Goal: Transaction & Acquisition: Book appointment/travel/reservation

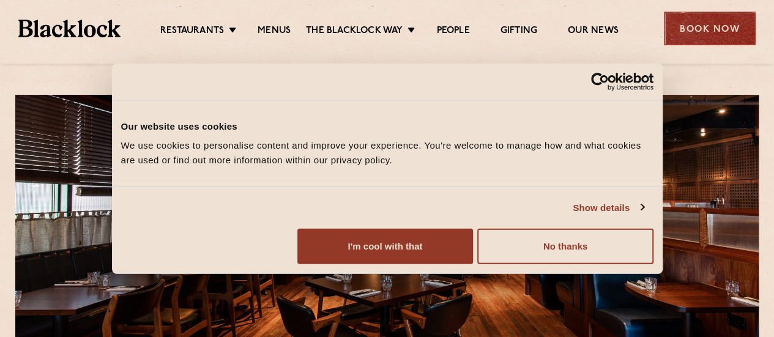
click at [720, 35] on div "Book Now" at bounding box center [710, 29] width 92 height 34
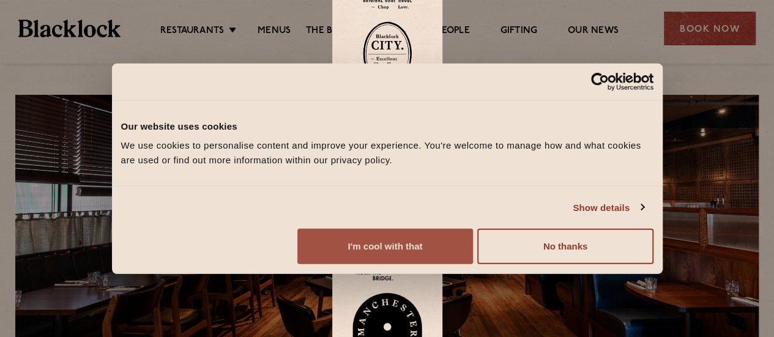
click at [473, 251] on button "I'm cool with that" at bounding box center [385, 246] width 176 height 35
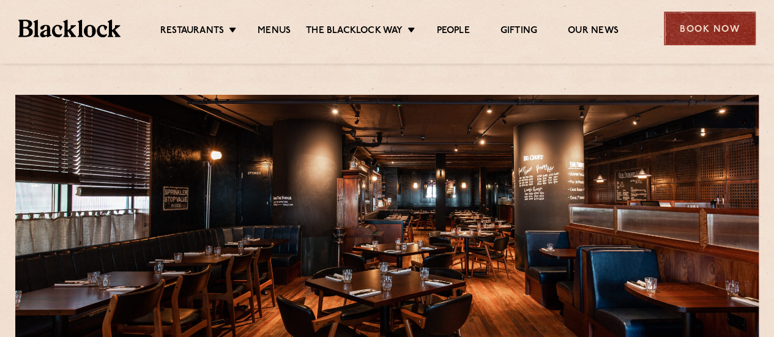
click at [706, 26] on div "Book Now" at bounding box center [710, 29] width 92 height 34
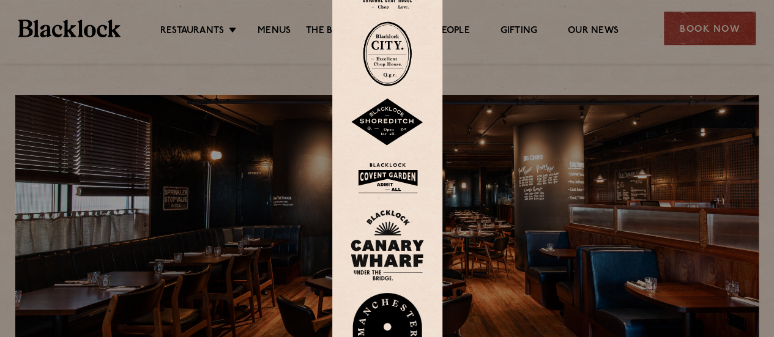
click at [396, 245] on img at bounding box center [386, 245] width 73 height 71
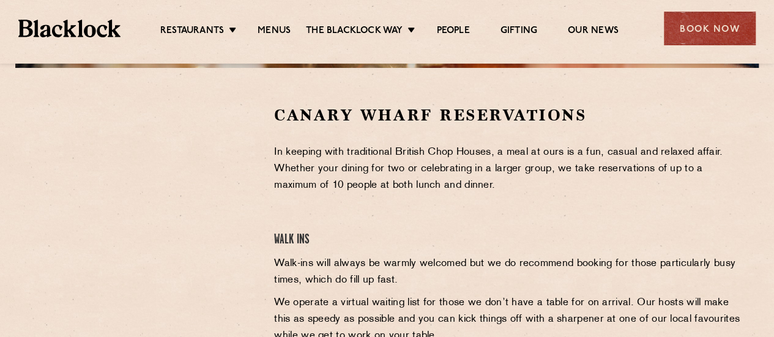
scroll to position [374, 0]
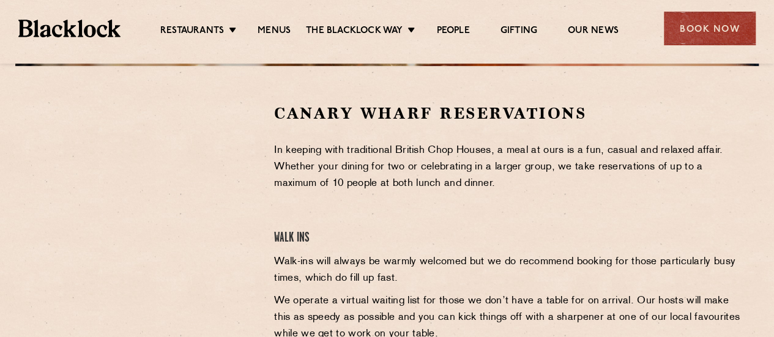
click at [229, 171] on div at bounding box center [143, 195] width 225 height 184
click at [237, 182] on div at bounding box center [143, 195] width 225 height 184
